Goal: Find specific page/section: Find specific page/section

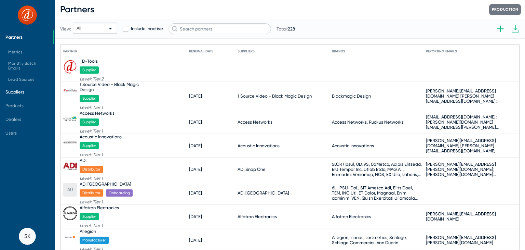
click at [12, 90] on span "Suppliers" at bounding box center [14, 91] width 19 height 5
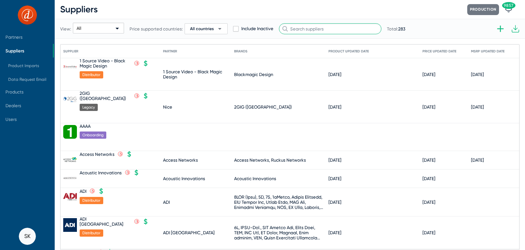
click at [297, 29] on input "text" at bounding box center [330, 28] width 103 height 11
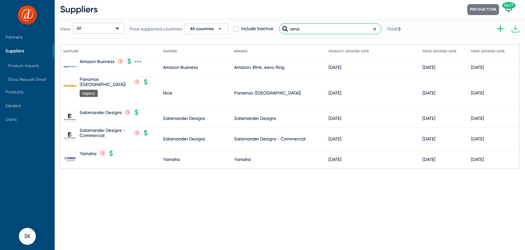
type input "ama"
click at [138, 62] on icon at bounding box center [137, 62] width 1 height 2
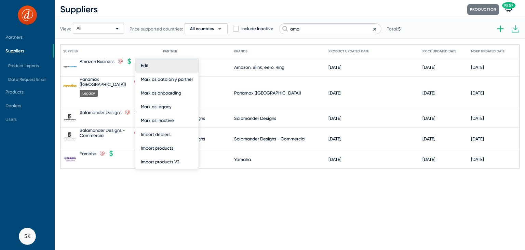
click at [143, 67] on button "Edit" at bounding box center [166, 66] width 63 height 14
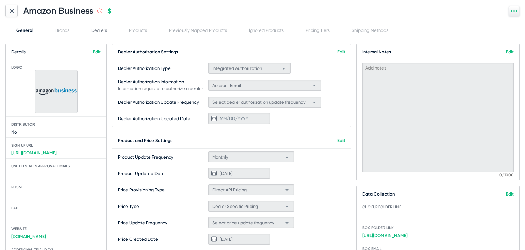
click at [103, 32] on div "Dealers" at bounding box center [99, 30] width 16 height 5
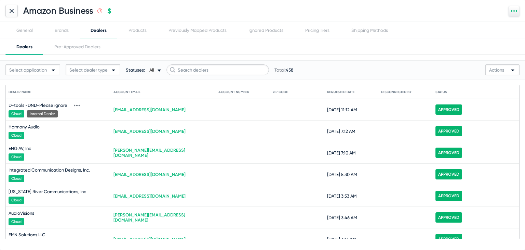
click at [74, 105] on icon at bounding box center [77, 105] width 6 height 6
click at [234, 138] on div at bounding box center [262, 125] width 525 height 250
